Goal: Complete application form

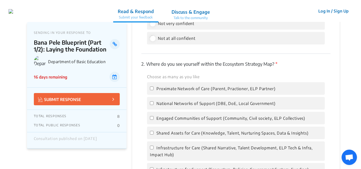
scroll to position [910, 0]
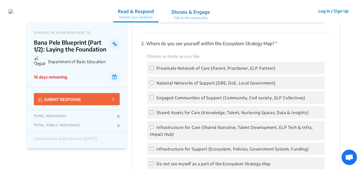
click at [151, 110] on input "Shared Assets for Care (Knowledge, Talent, Nurturing Spaces, Data & Insights)" at bounding box center [152, 112] width 4 height 4
checkbox input "true"
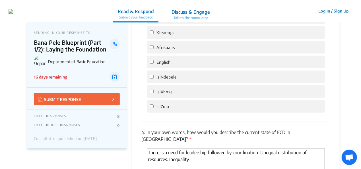
scroll to position [1166, 0]
drag, startPoint x: 151, startPoint y: 55, endPoint x: 184, endPoint y: 65, distance: 34.1
click at [151, 59] on input "English" at bounding box center [152, 61] width 4 height 4
checkbox input "true"
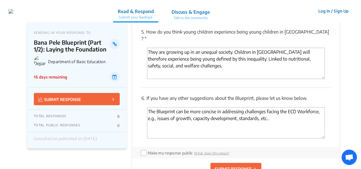
scroll to position [1365, 0]
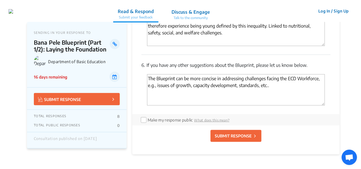
click at [232, 133] on p "SUBMIT RESPONSE" at bounding box center [233, 136] width 37 height 6
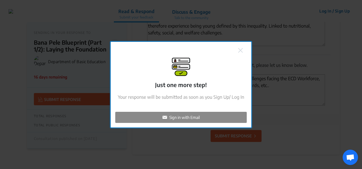
click at [178, 116] on p "Sign in with Email" at bounding box center [184, 117] width 30 height 6
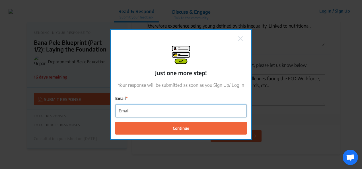
click at [134, 111] on input "Email" at bounding box center [180, 110] width 131 height 13
type input "[PERSON_NAME][EMAIL_ADDRESS][DOMAIN_NAME]"
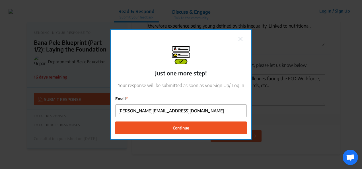
click at [177, 127] on span "Continue" at bounding box center [181, 128] width 16 height 6
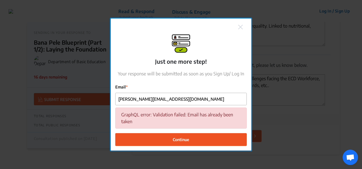
click at [178, 138] on span "Continue" at bounding box center [181, 139] width 16 height 6
click at [241, 26] on img at bounding box center [240, 27] width 5 height 5
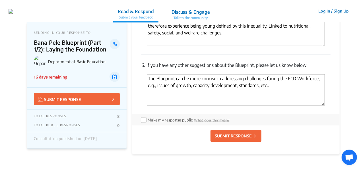
click at [335, 9] on button "Log In / Sign Up" at bounding box center [333, 11] width 38 height 9
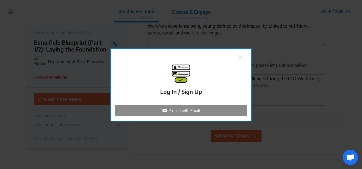
click at [183, 110] on p "Sign in with Email" at bounding box center [184, 110] width 30 height 6
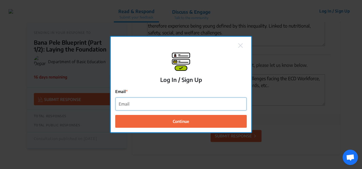
click at [128, 105] on input "Email" at bounding box center [180, 104] width 131 height 13
type input "[PERSON_NAME][EMAIL_ADDRESS][DOMAIN_NAME]"
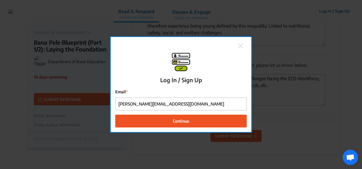
click at [178, 120] on span "Continue" at bounding box center [181, 121] width 16 height 6
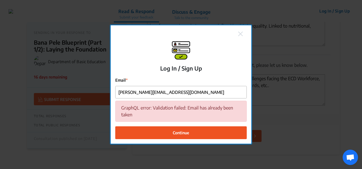
click at [240, 34] on img at bounding box center [240, 34] width 5 height 5
